Goal: Information Seeking & Learning: Learn about a topic

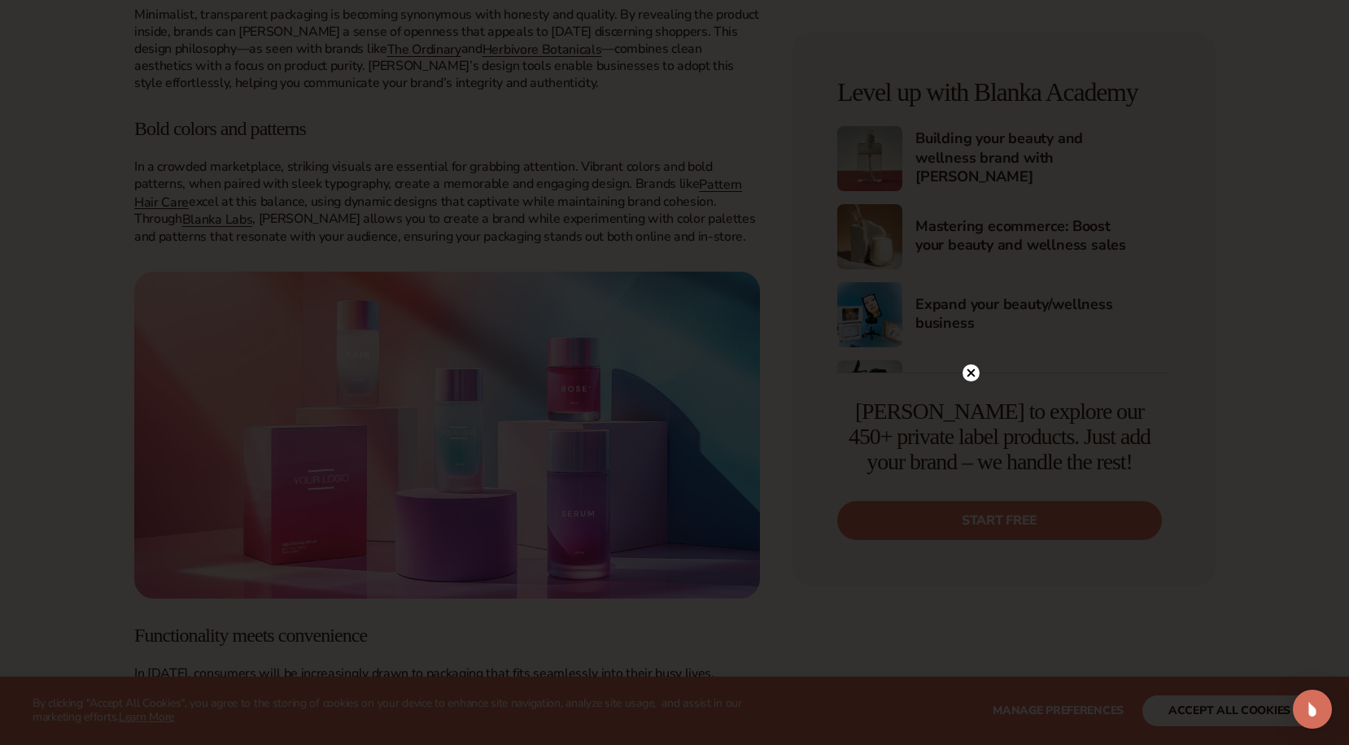
scroll to position [1370, 0]
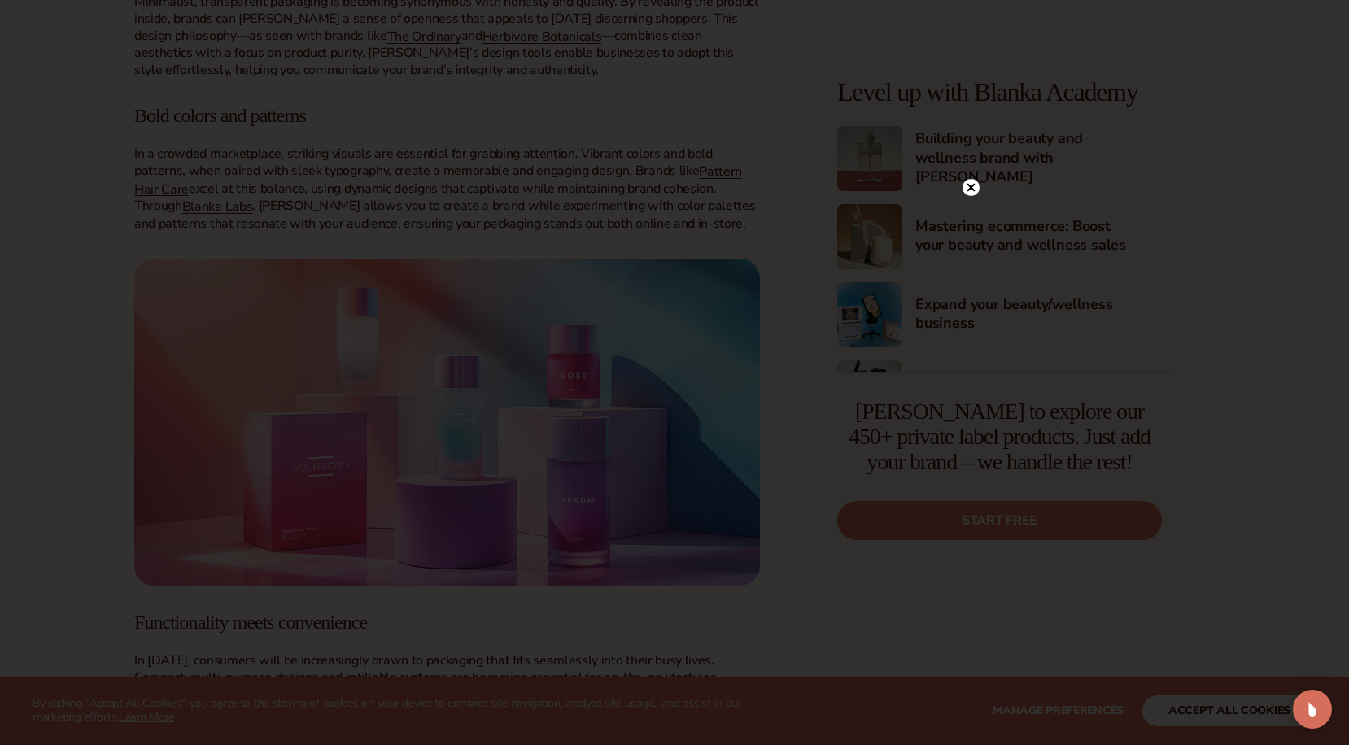
click at [968, 192] on circle at bounding box center [970, 187] width 17 height 17
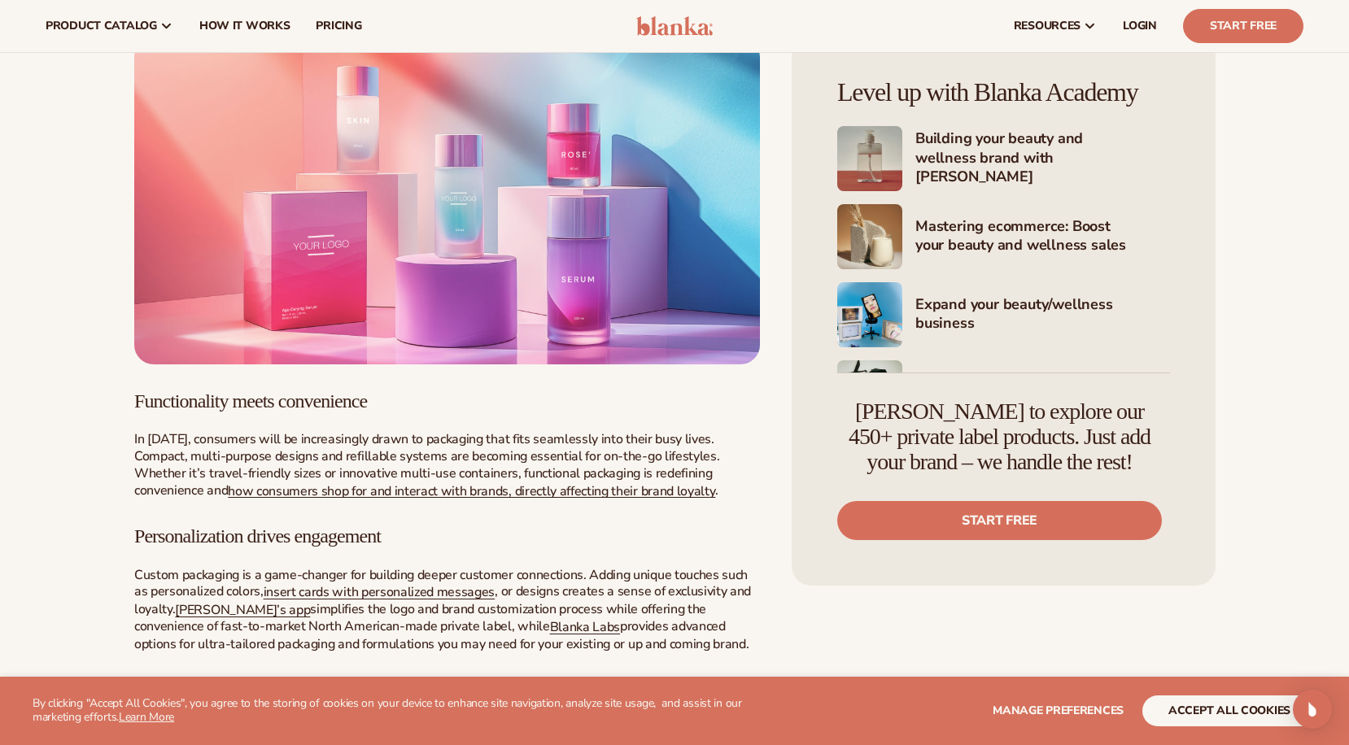
scroll to position [1400, 0]
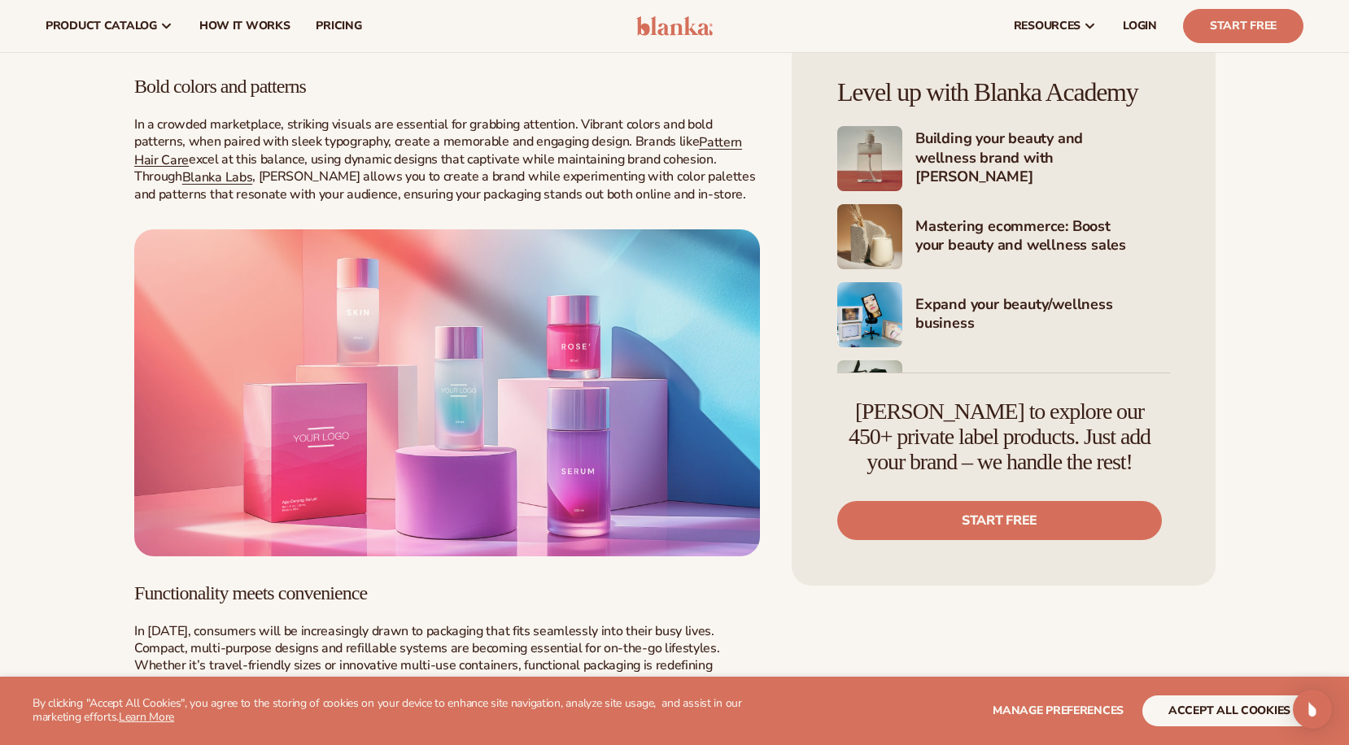
click at [305, 97] on h3 "Bold colors and patterns" at bounding box center [446, 86] width 625 height 21
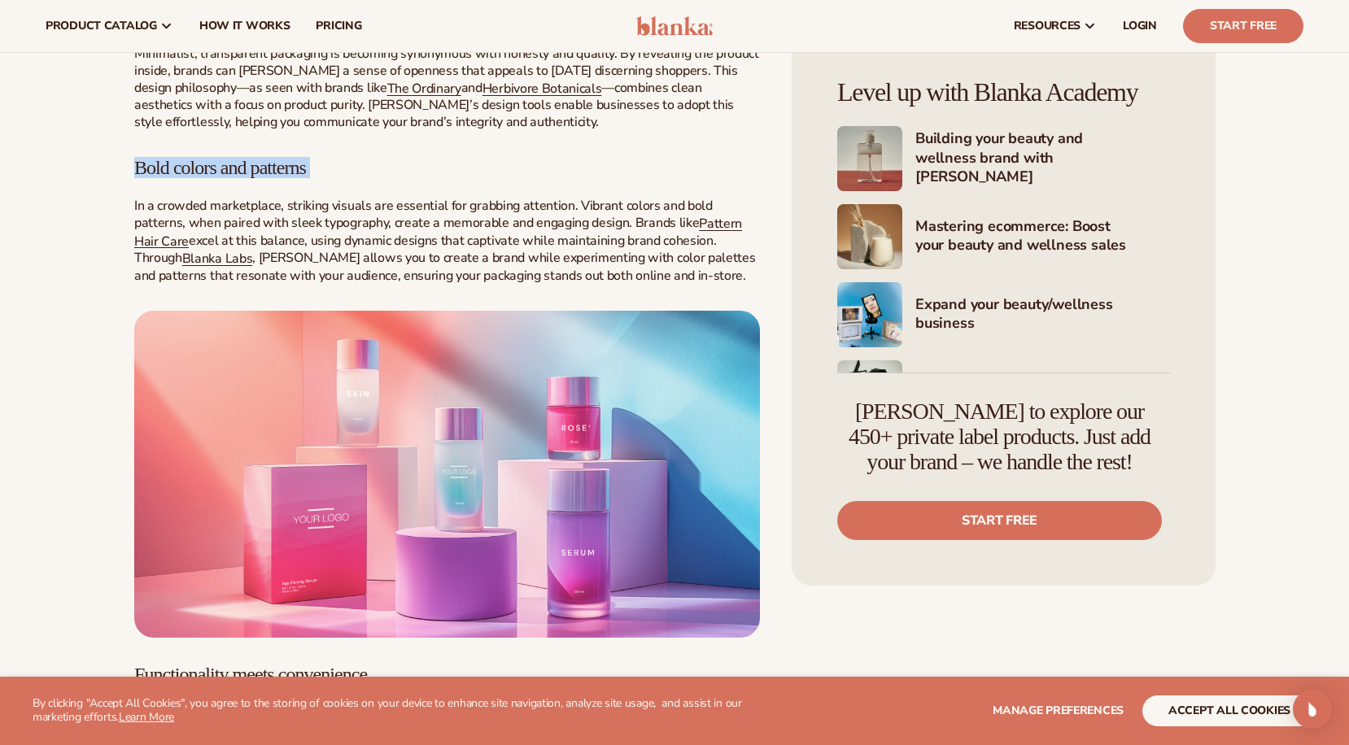
scroll to position [1294, 0]
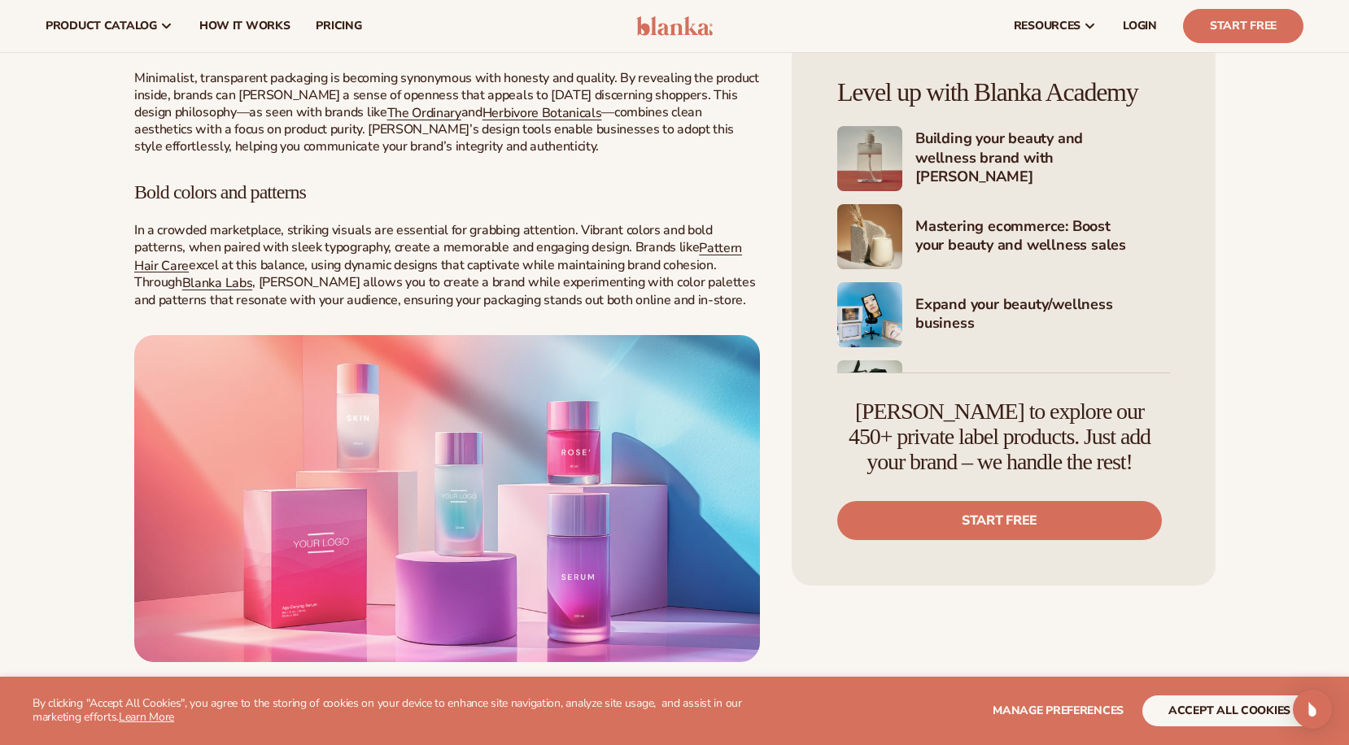
click at [289, 50] on h3 "Transparency builds trust" at bounding box center [446, 39] width 625 height 21
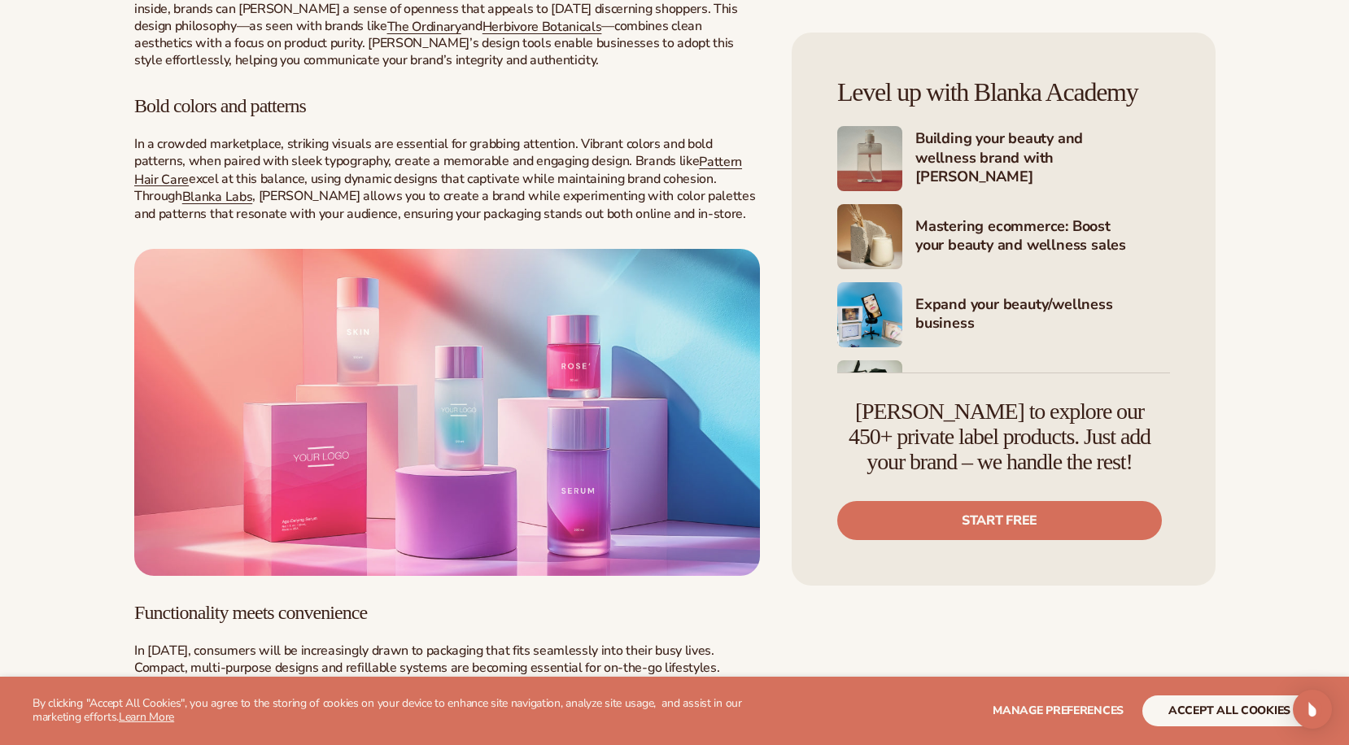
scroll to position [1610, 0]
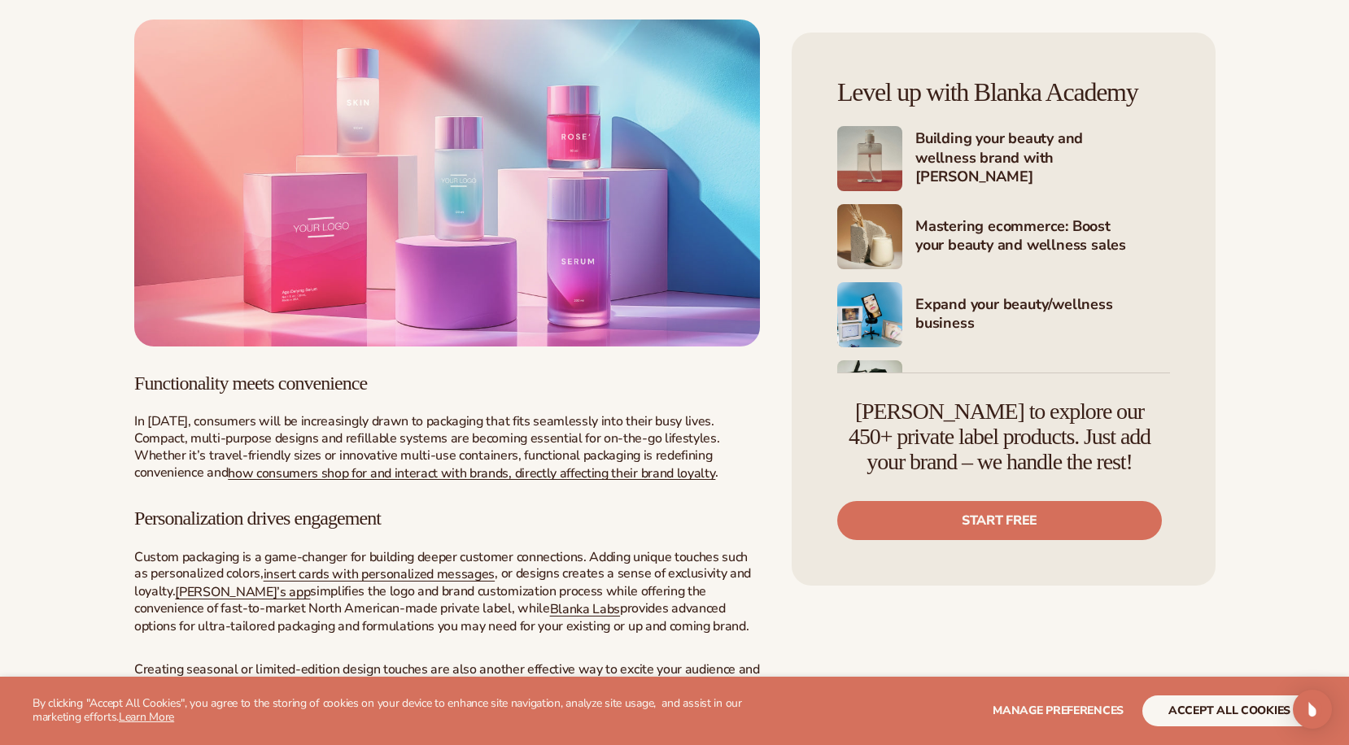
copy div "Bold colors and patterns"
drag, startPoint x: 573, startPoint y: 85, endPoint x: 576, endPoint y: 64, distance: 20.5
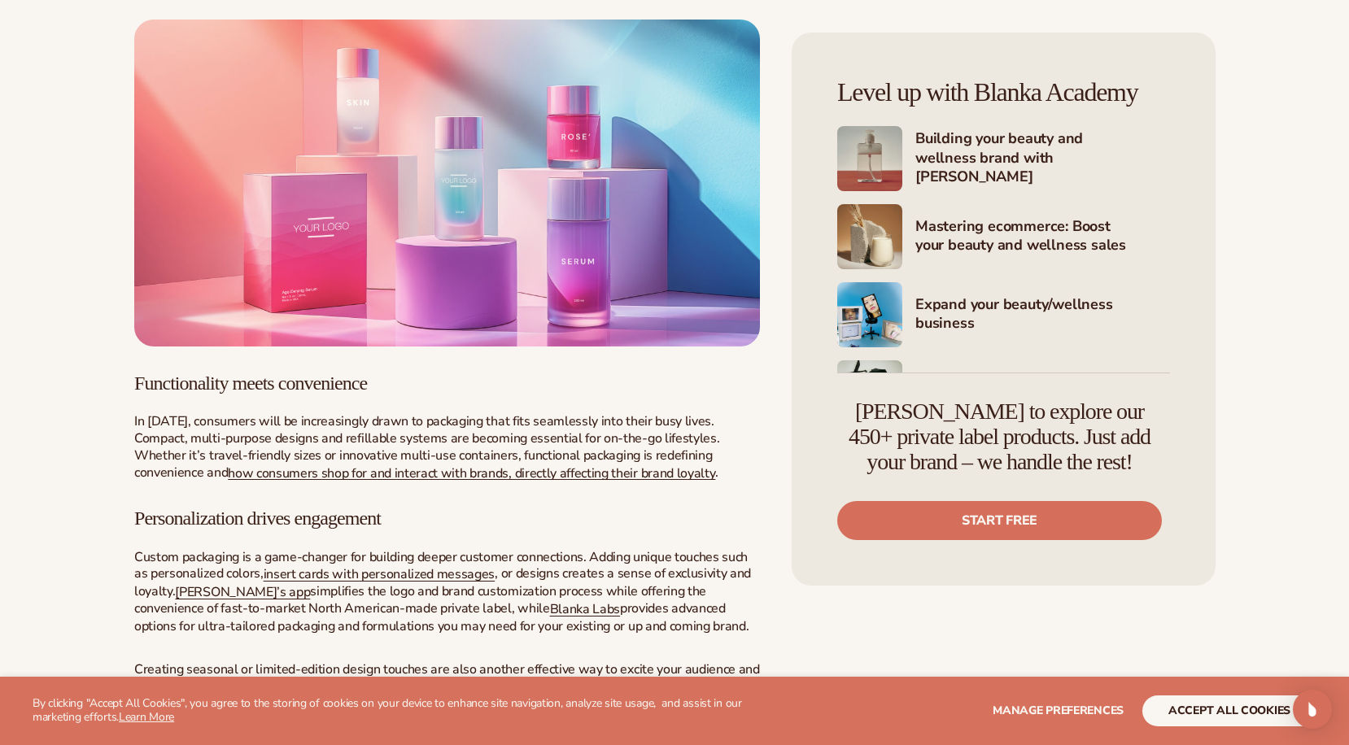
copy p "Vibrant colors and bold patterns, when paired with sleek typography, create a m…"
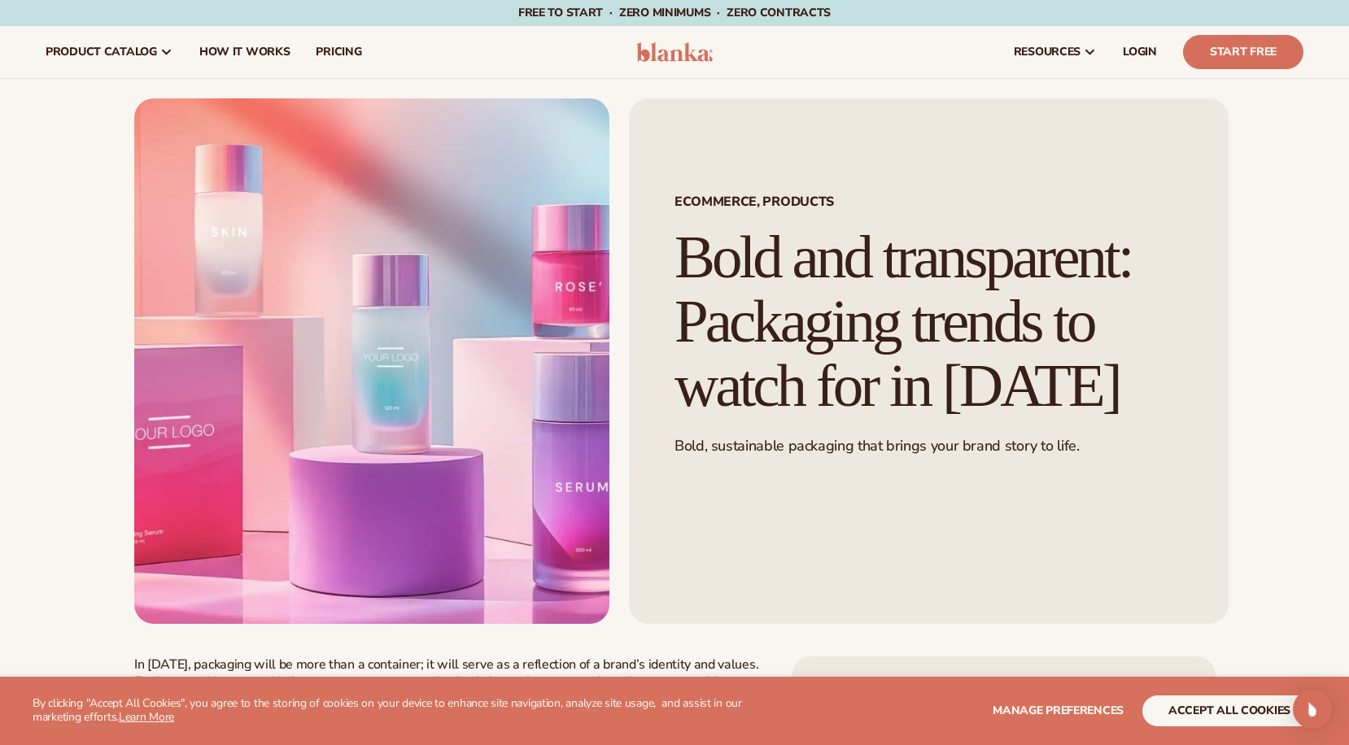
scroll to position [0, 0]
